Goal: Information Seeking & Learning: Learn about a topic

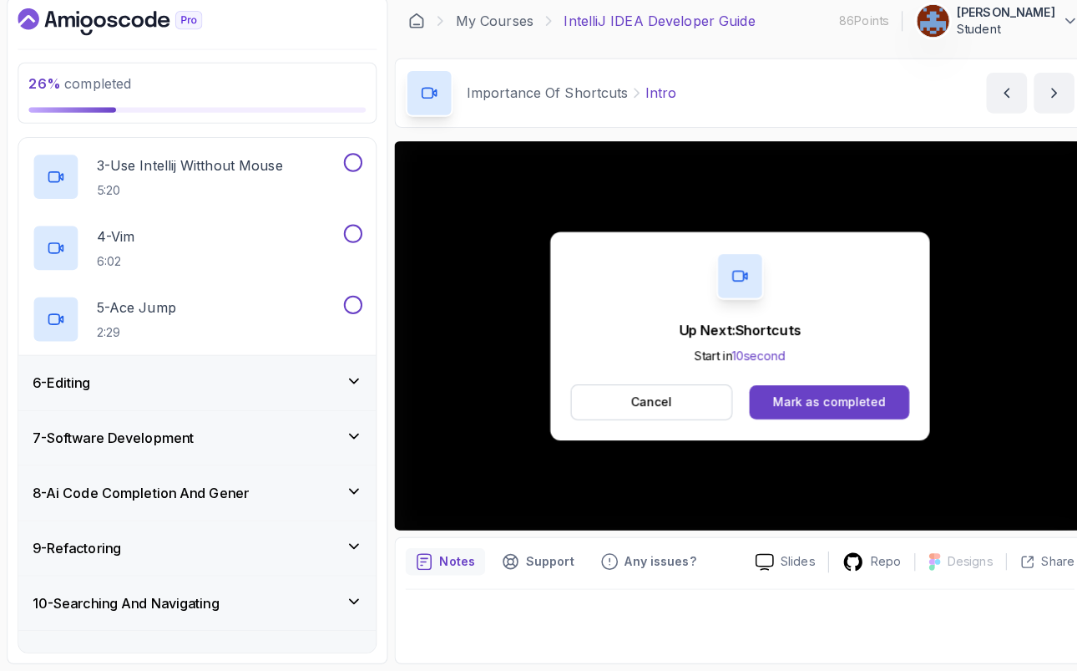
scroll to position [389, 0]
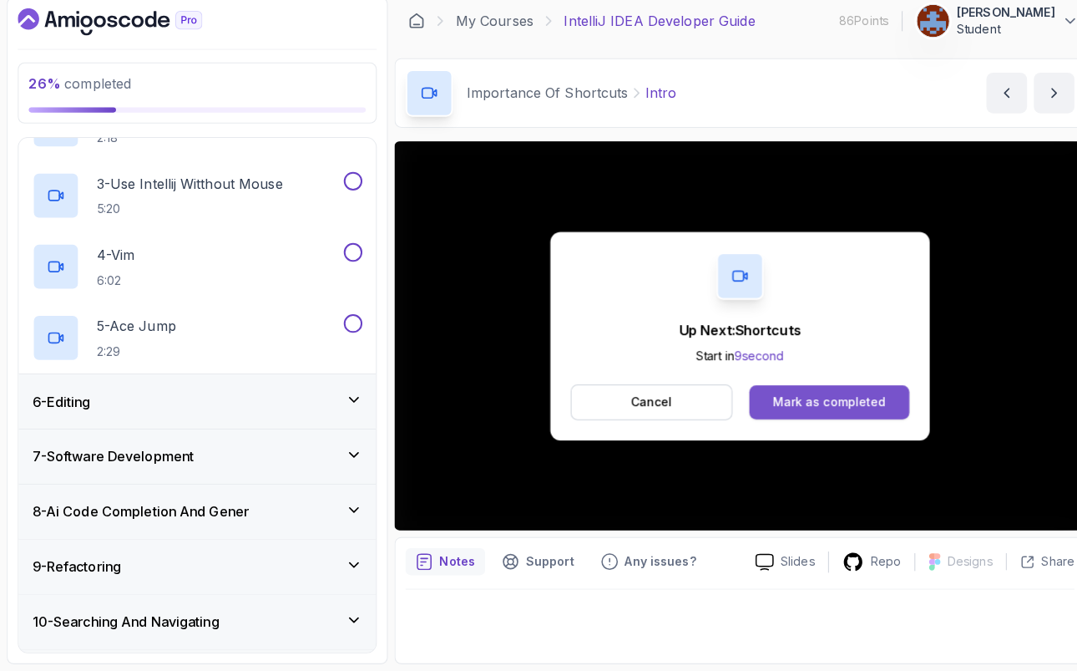
click at [859, 404] on div "Mark as completed" at bounding box center [818, 406] width 112 height 17
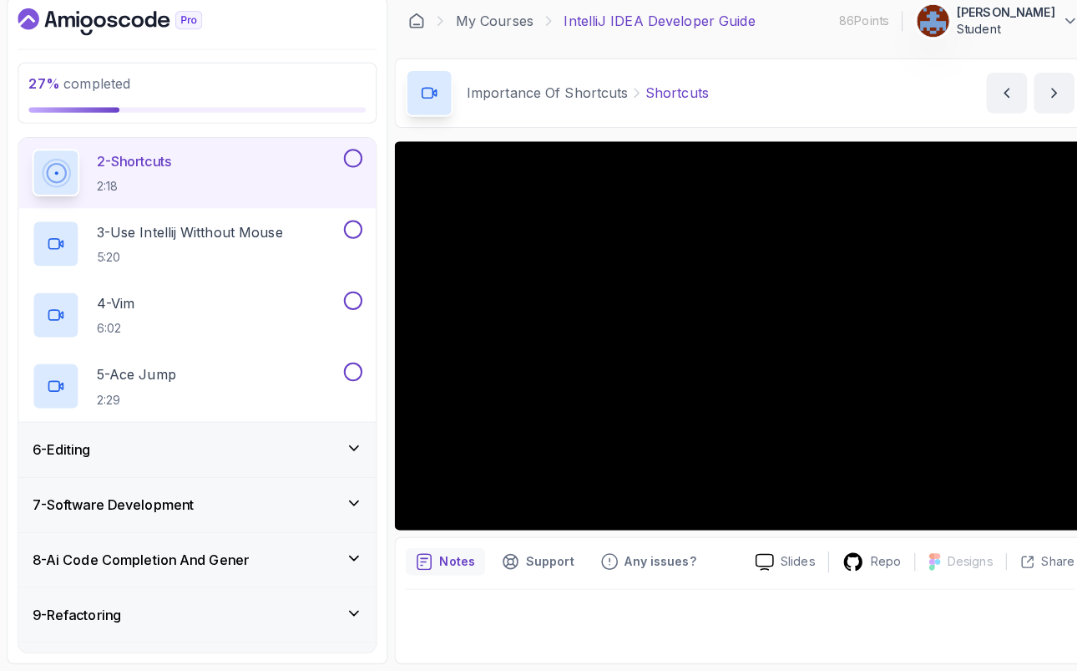
scroll to position [327, 0]
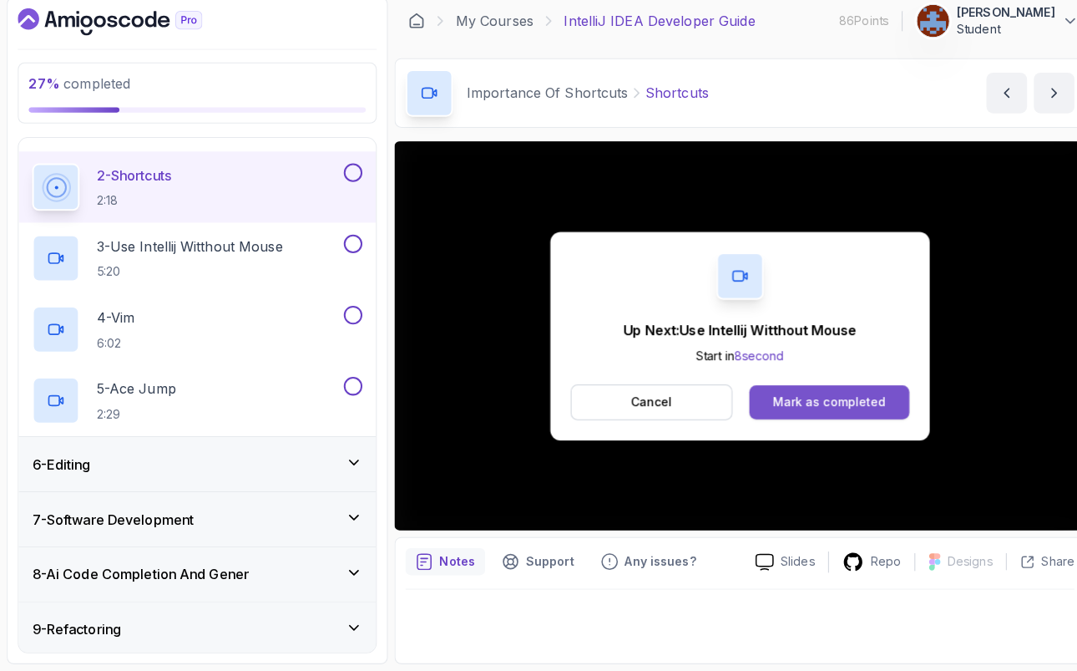
click at [807, 407] on div "Mark as completed" at bounding box center [818, 406] width 112 height 17
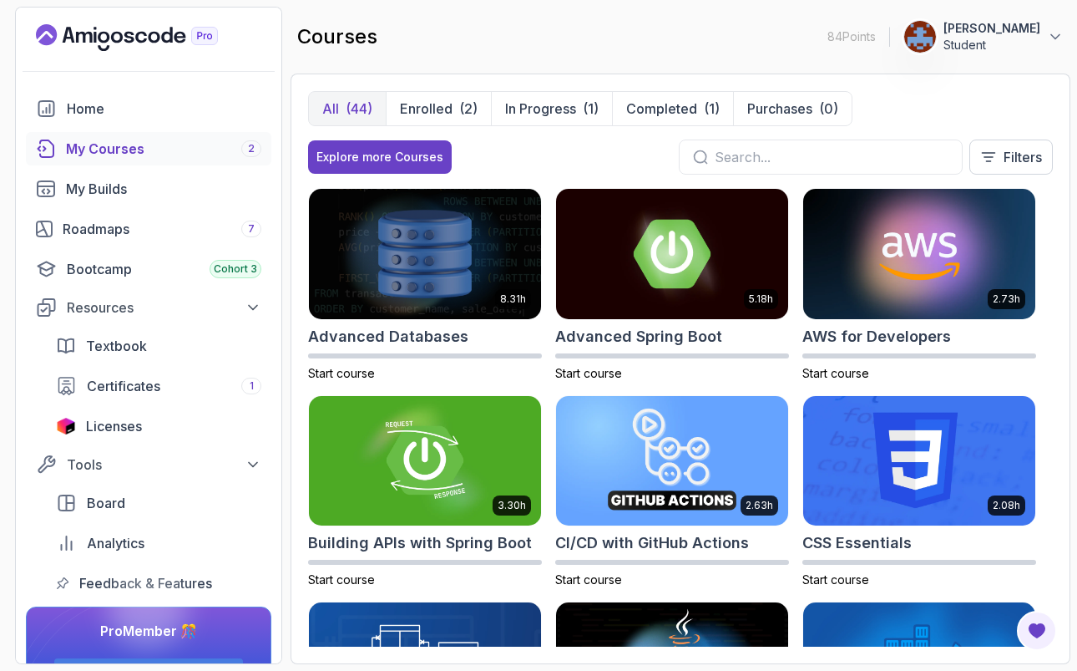
scroll to position [352, 0]
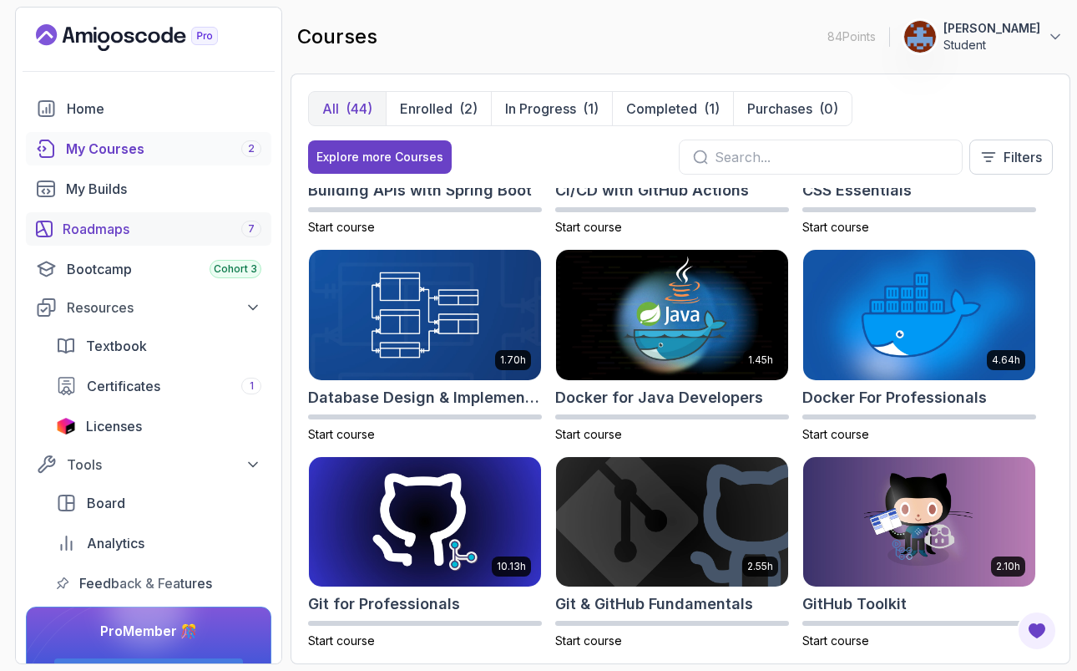
click at [111, 241] on link "Roadmaps 7" at bounding box center [149, 228] width 246 height 33
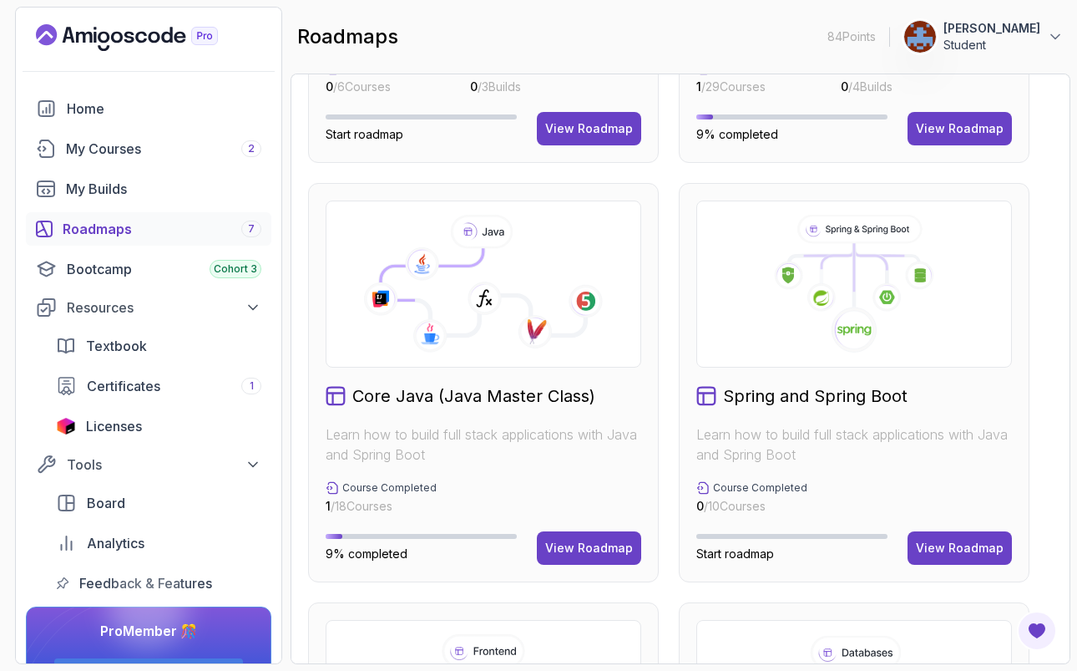
scroll to position [362, 0]
